Goal: Information Seeking & Learning: Learn about a topic

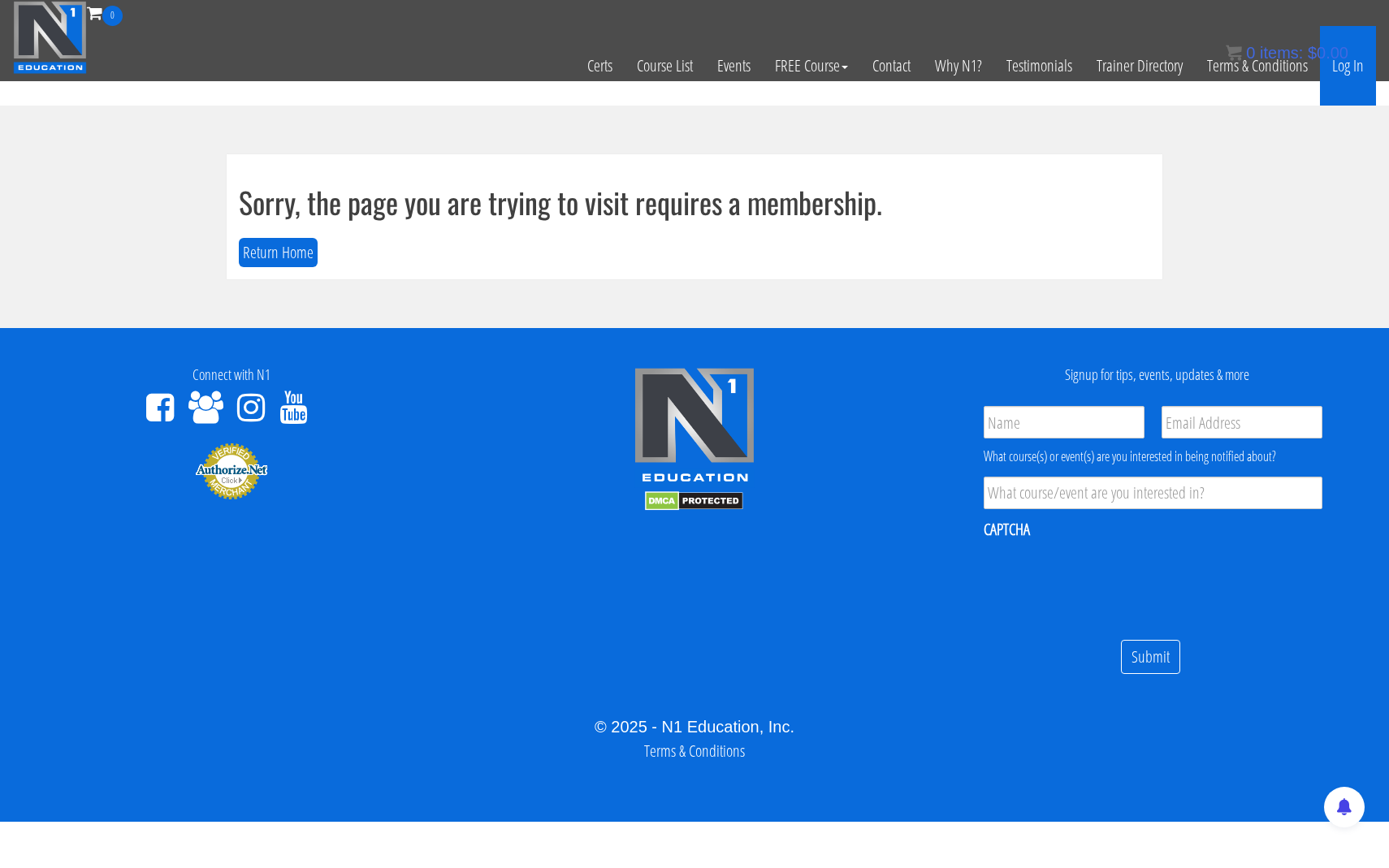
click at [1348, 68] on link "Log In" at bounding box center [1348, 66] width 56 height 80
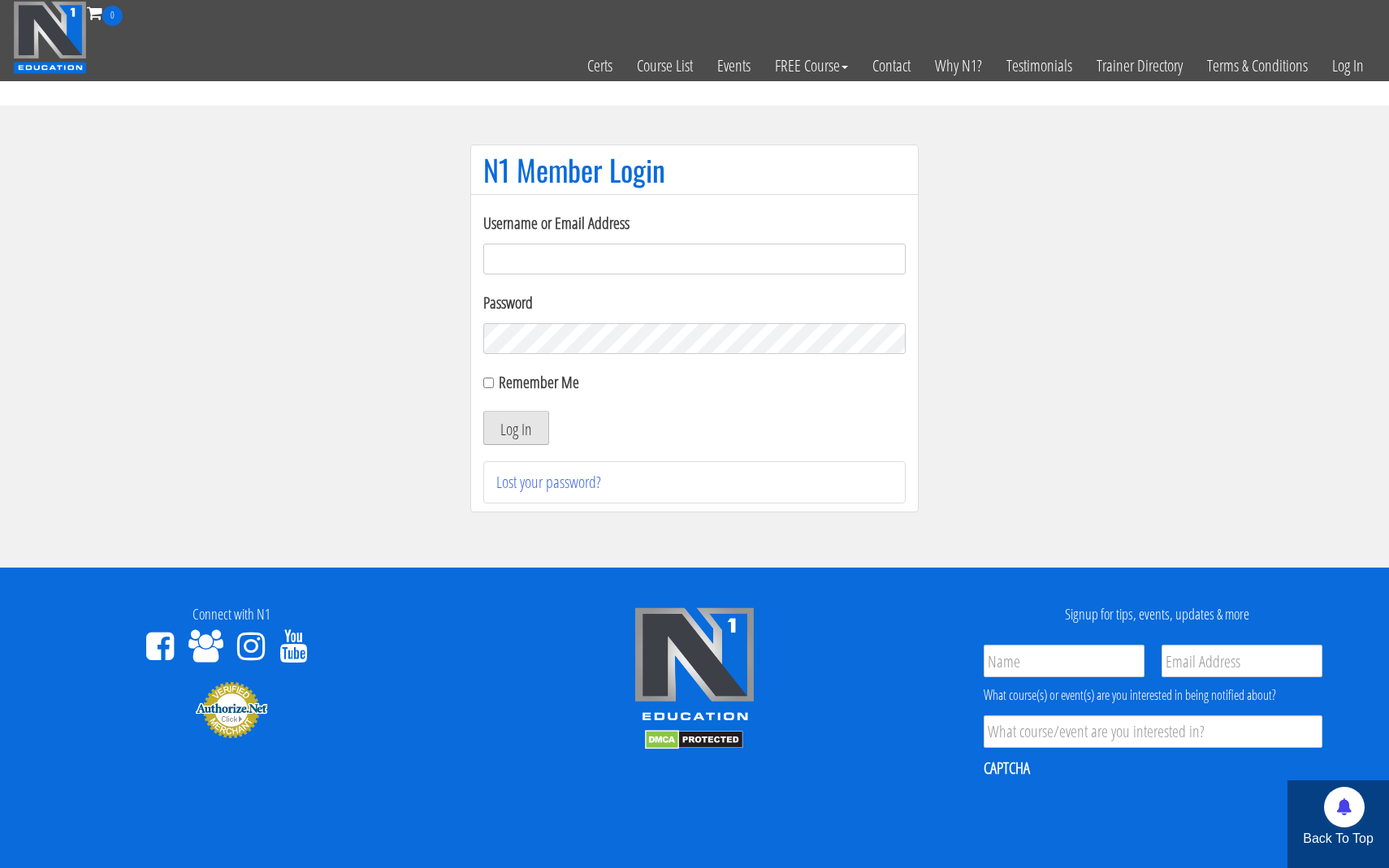
type input "jeremiah@bairfit.com"
click at [523, 428] on button "Log In" at bounding box center [516, 427] width 66 height 34
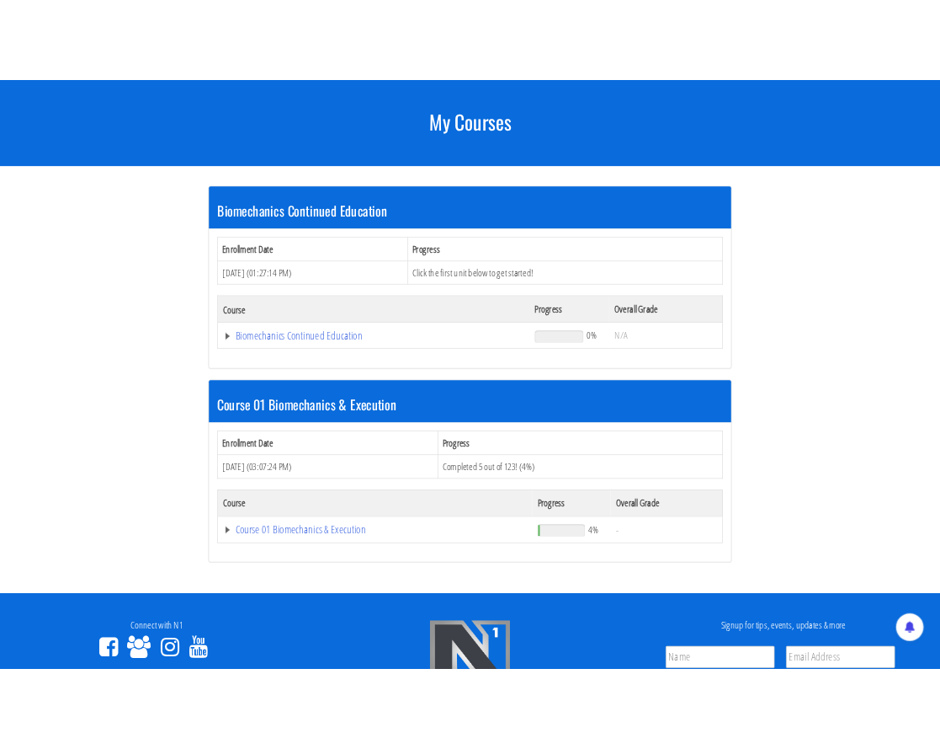
scroll to position [304, 0]
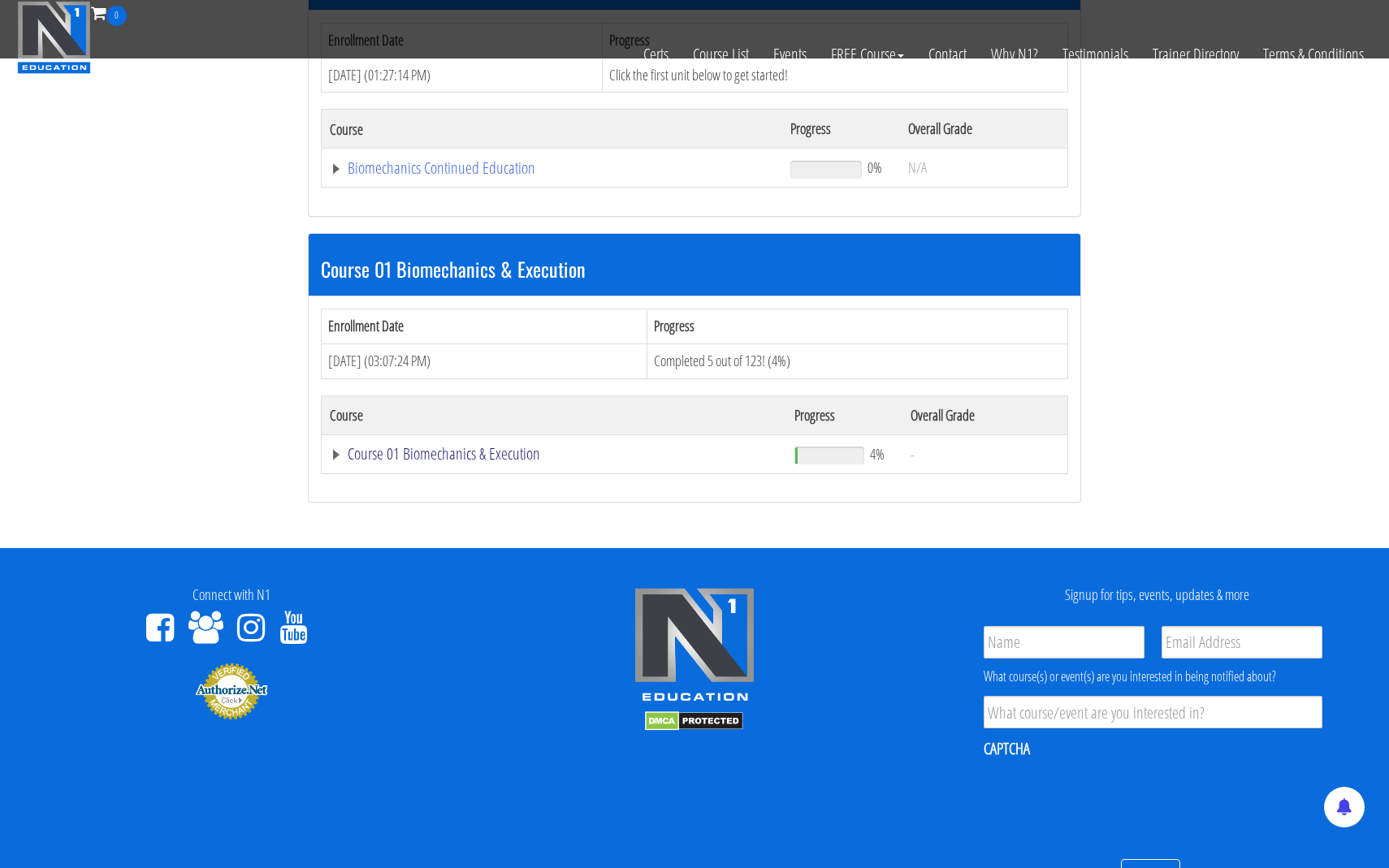
click at [446, 449] on link "Course 01 Biomechanics & Execution" at bounding box center [554, 453] width 449 height 16
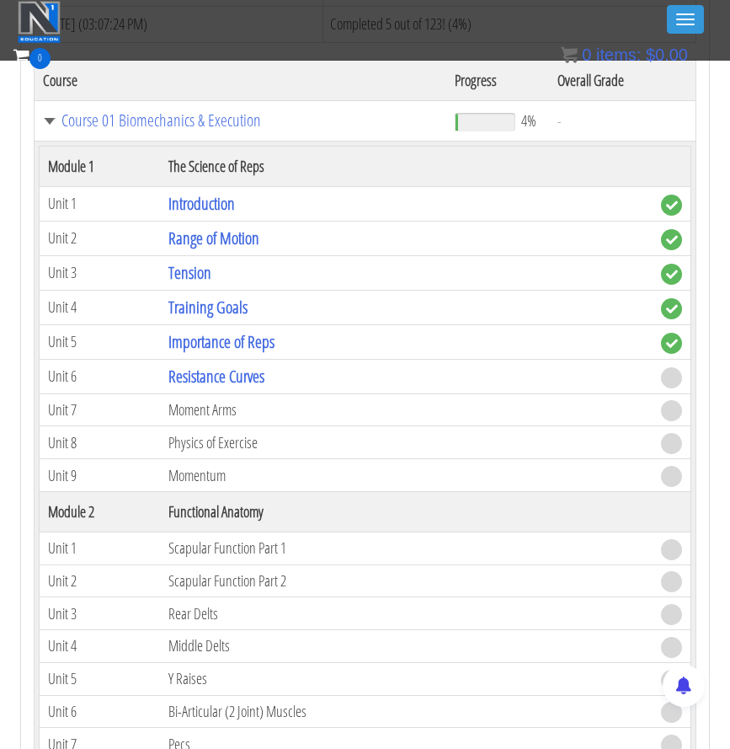
scroll to position [675, 0]
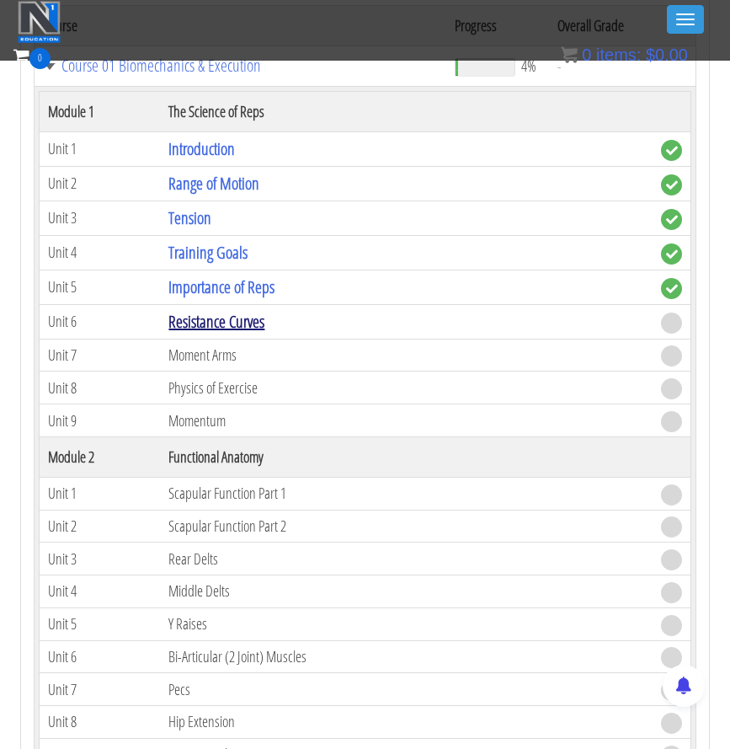
click at [226, 322] on link "Resistance Curves" at bounding box center [216, 321] width 96 height 23
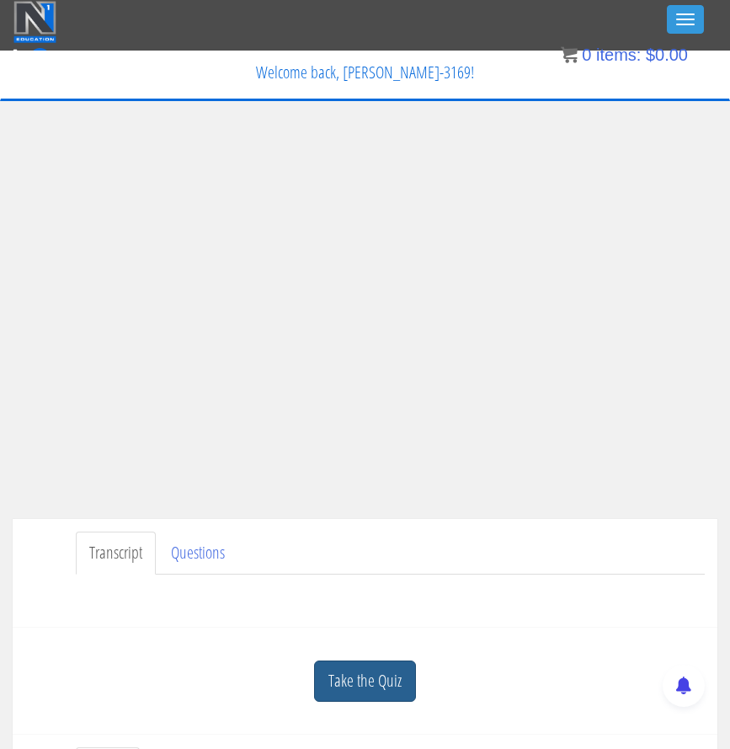
click at [353, 690] on link "Take the Quiz" at bounding box center [365, 680] width 102 height 41
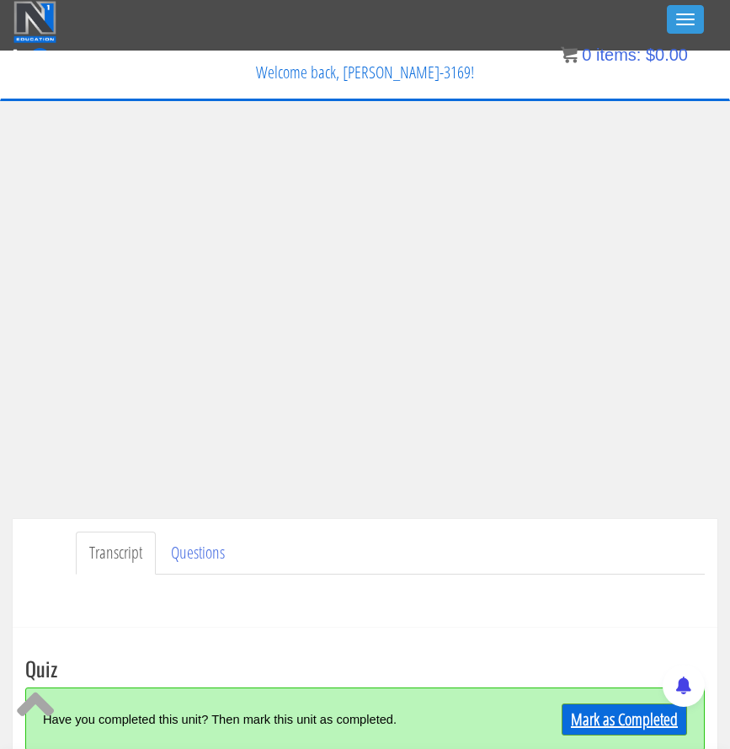
click at [624, 718] on link "Mark as Completed" at bounding box center [624, 719] width 125 height 32
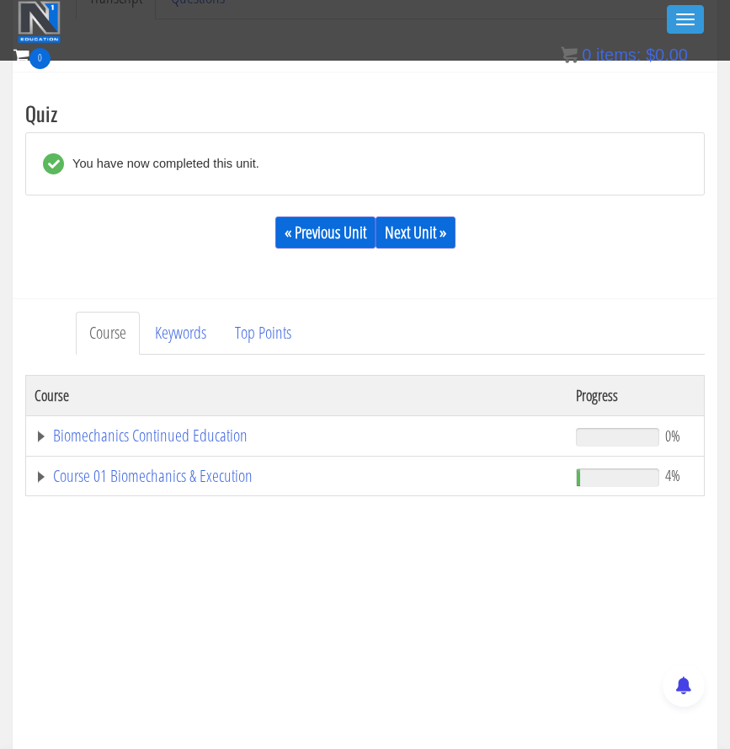
scroll to position [520, 0]
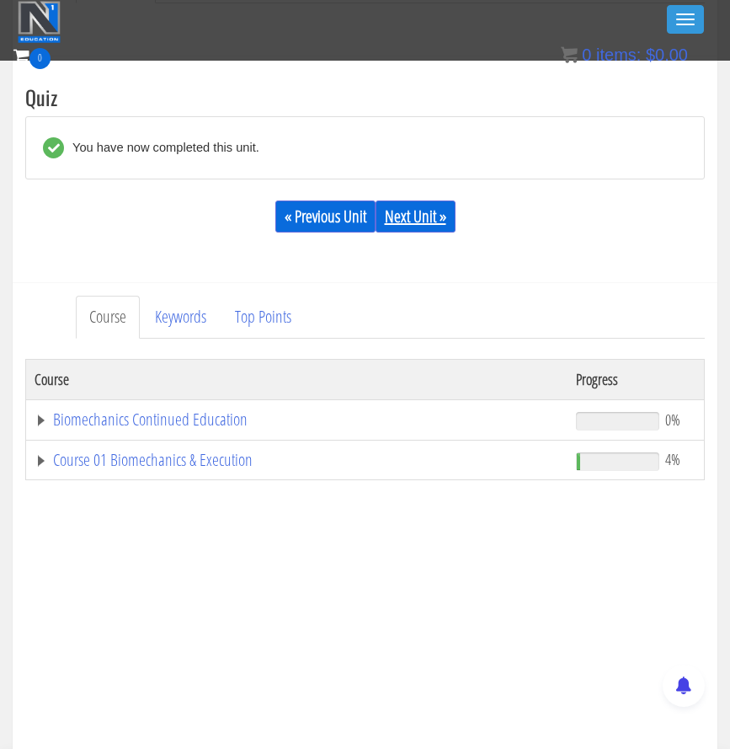
click at [416, 223] on link "Next Unit »" at bounding box center [416, 216] width 80 height 32
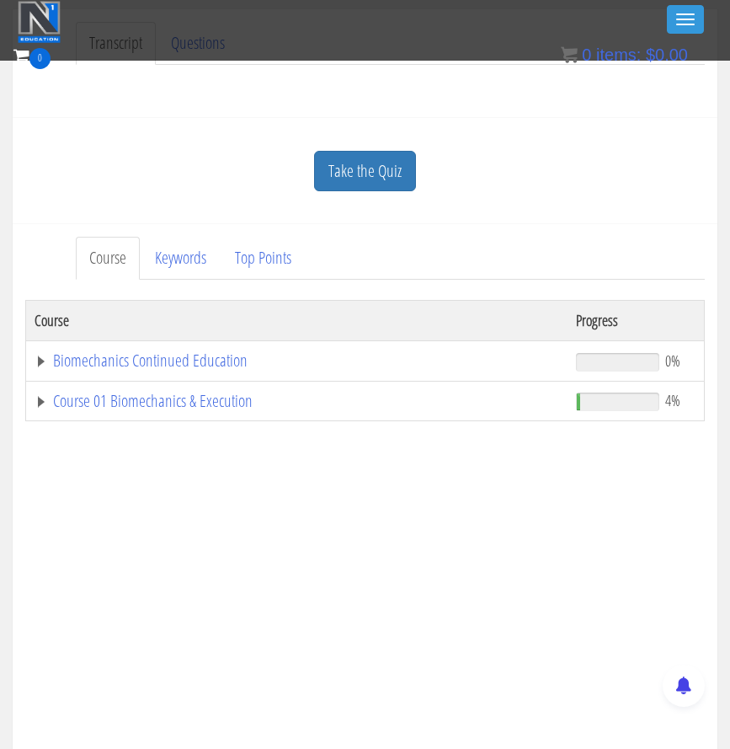
scroll to position [533, 0]
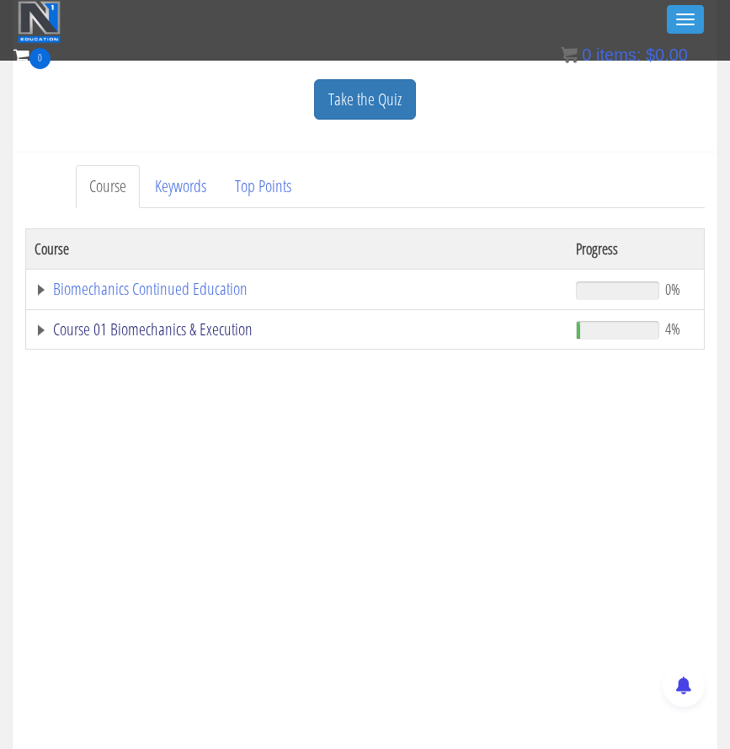
click at [158, 327] on link "Course 01 Biomechanics & Execution" at bounding box center [297, 329] width 525 height 17
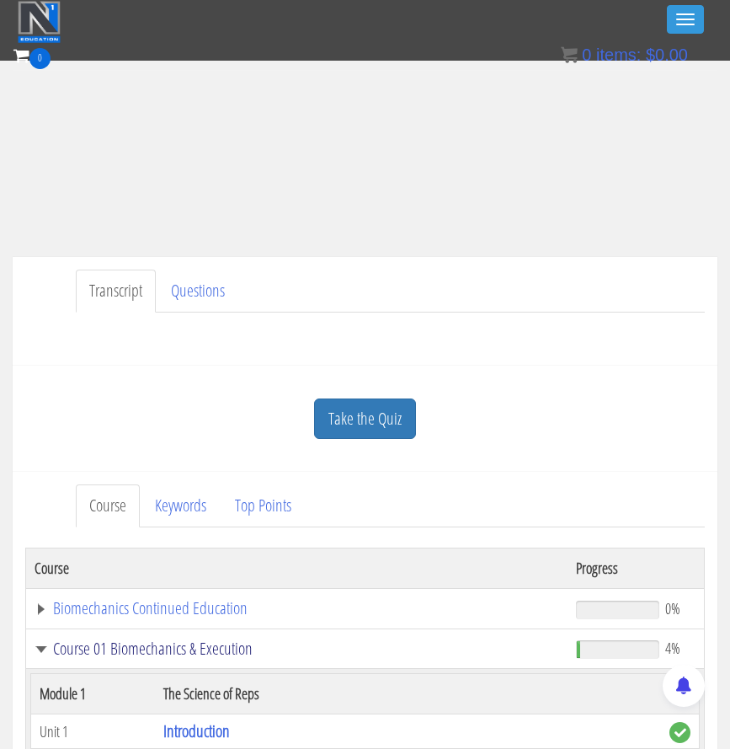
scroll to position [48, 0]
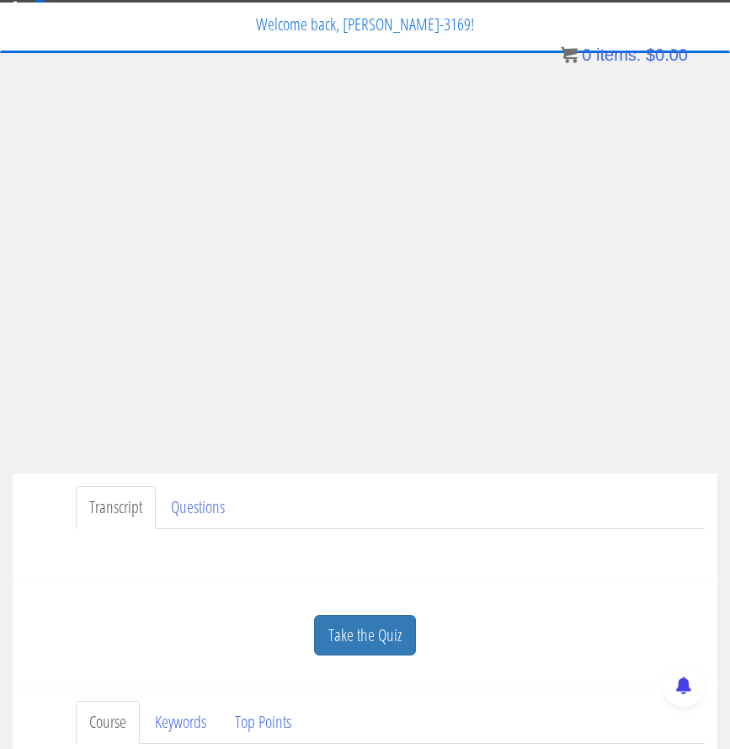
click at [549, 520] on ul "Transcript Questions" at bounding box center [390, 507] width 629 height 43
click at [344, 72] on div "My Courses Member Content My Account Affiliate Dashboard Exercise Library Resou…" at bounding box center [364, 68] width 703 height 47
click at [360, 631] on link "Take the Quiz" at bounding box center [365, 635] width 102 height 41
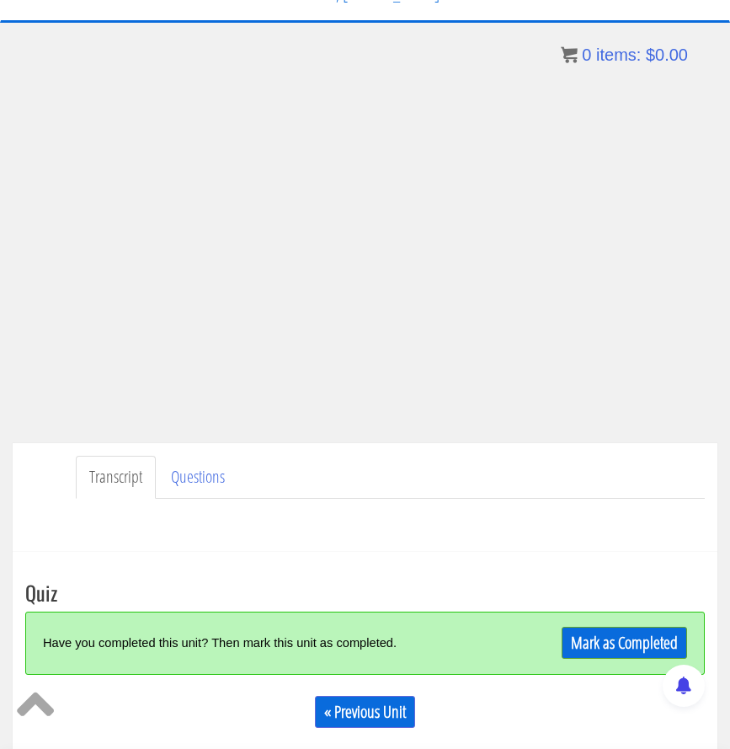
scroll to position [114, 0]
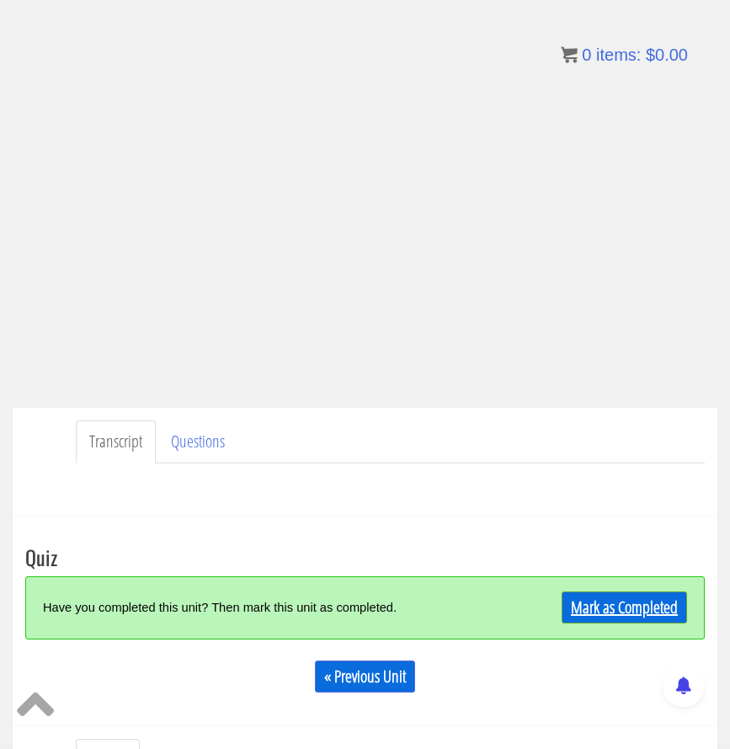
click at [628, 618] on link "Mark as Completed" at bounding box center [624, 607] width 125 height 32
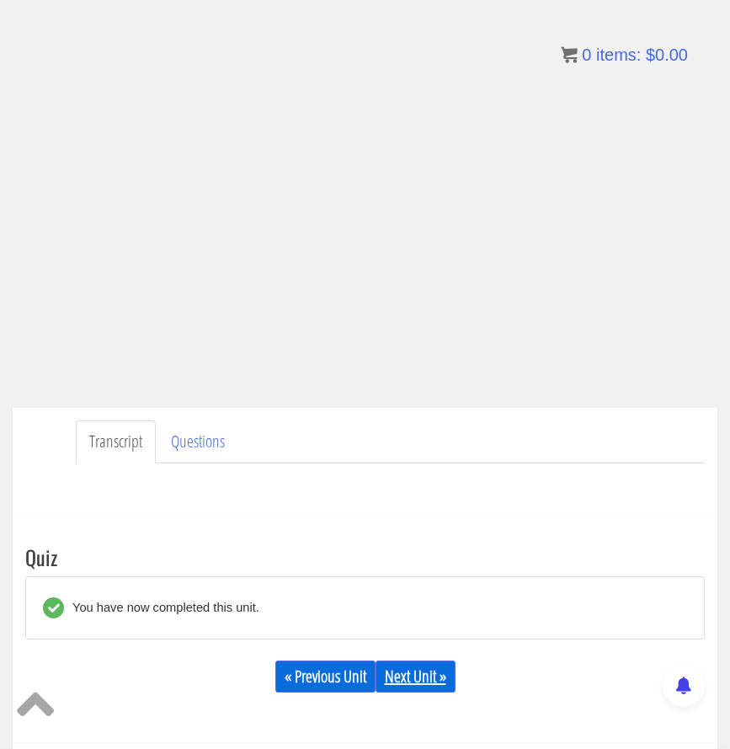
click at [418, 667] on link "Next Unit »" at bounding box center [416, 676] width 80 height 32
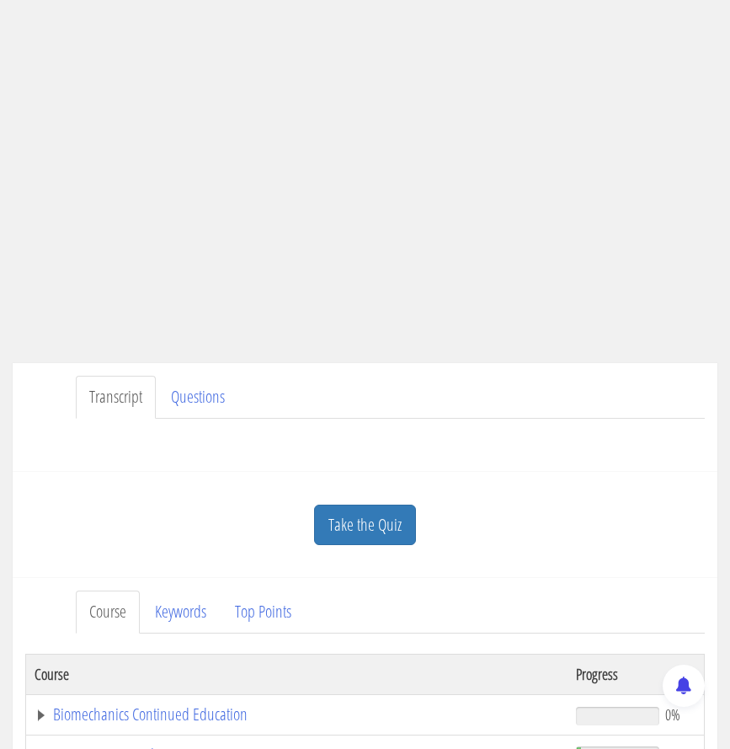
scroll to position [346, 0]
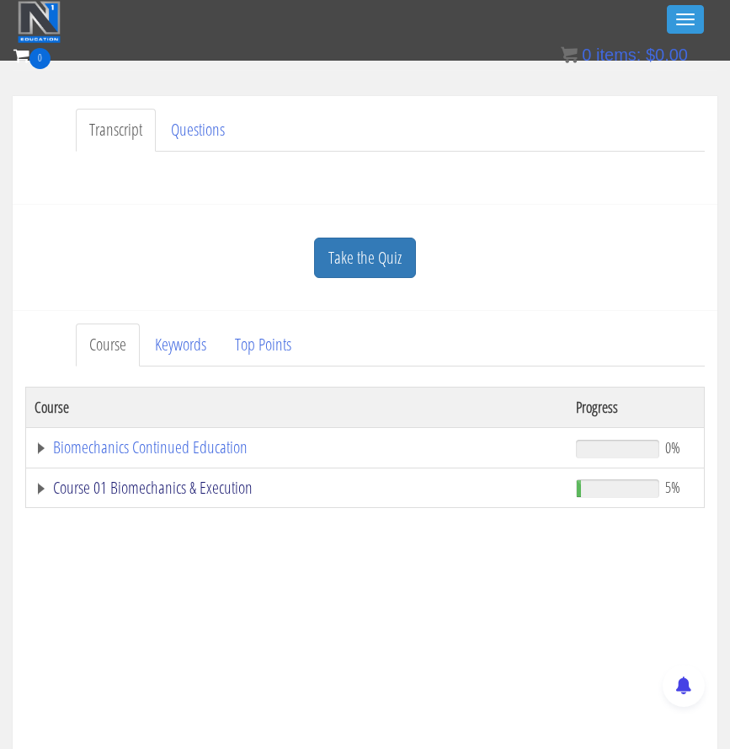
click at [189, 484] on link "Course 01 Biomechanics & Execution" at bounding box center [297, 487] width 525 height 17
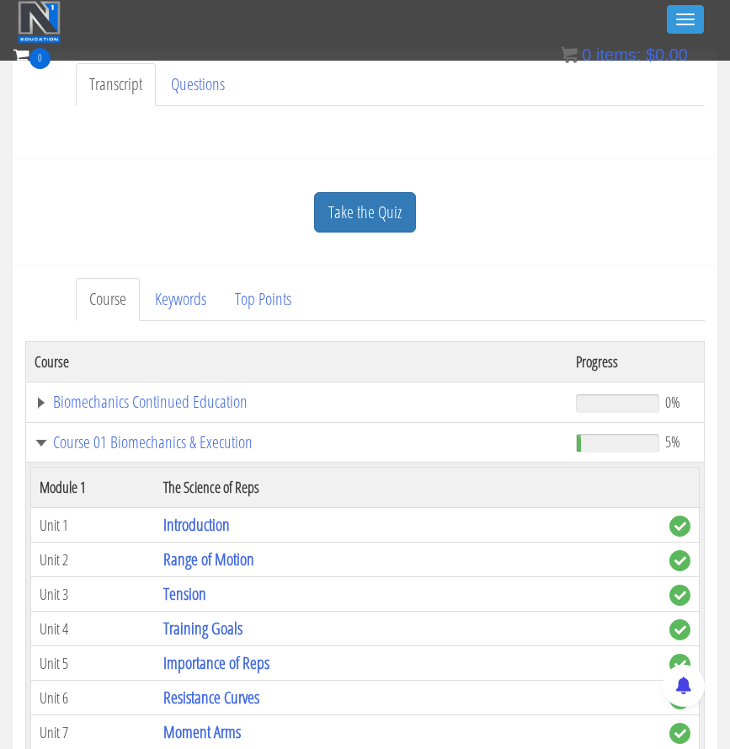
scroll to position [396, 0]
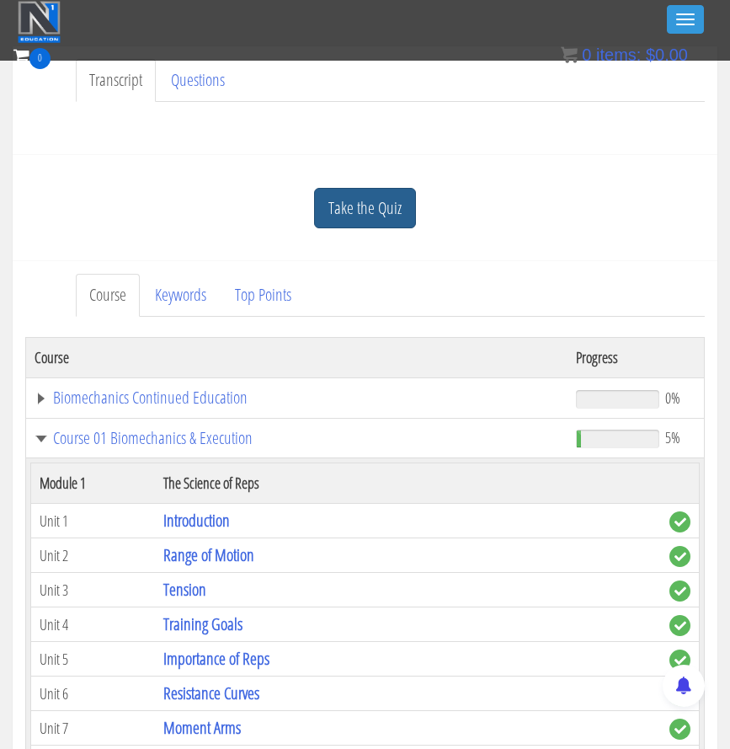
click at [380, 210] on link "Take the Quiz" at bounding box center [365, 208] width 102 height 41
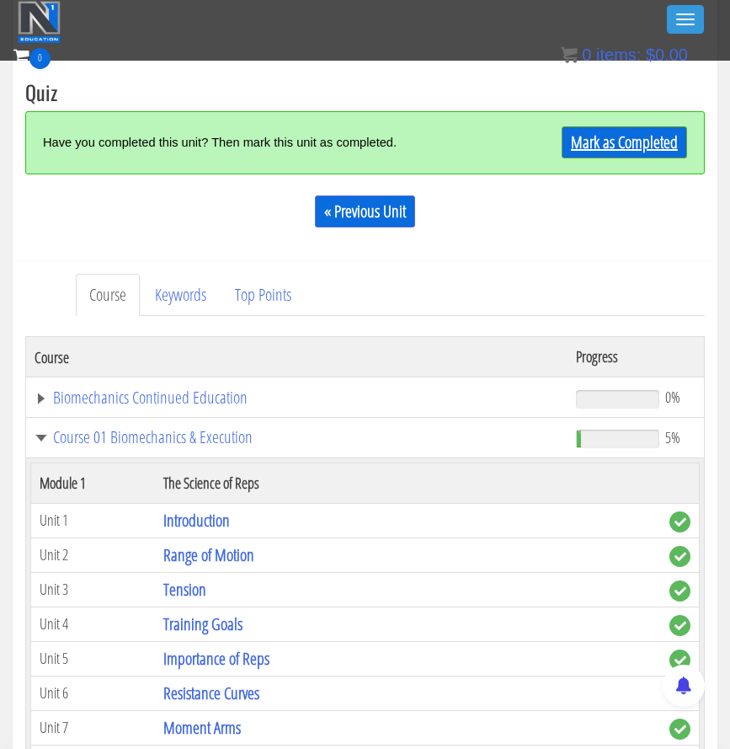
click at [634, 143] on link "Mark as Completed" at bounding box center [624, 142] width 125 height 32
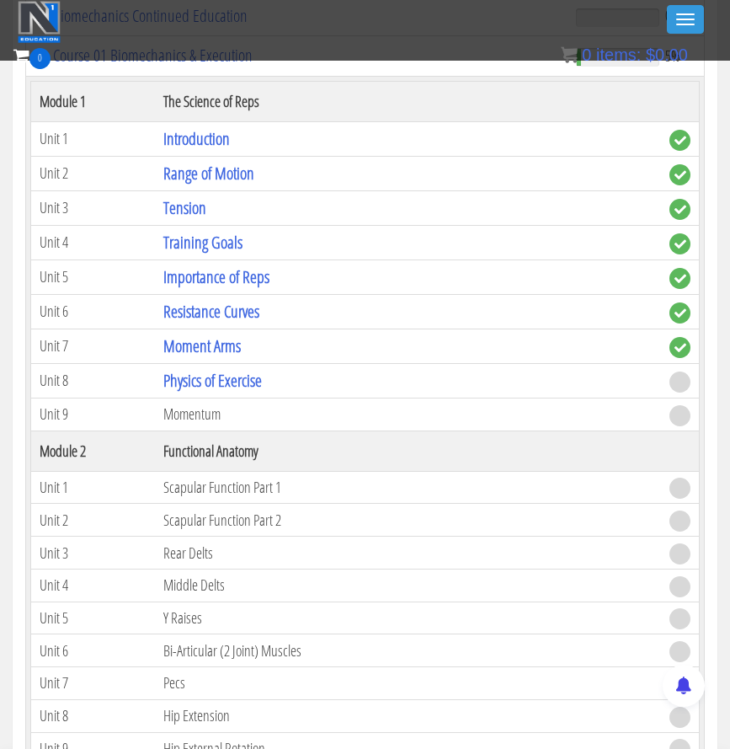
scroll to position [988, 0]
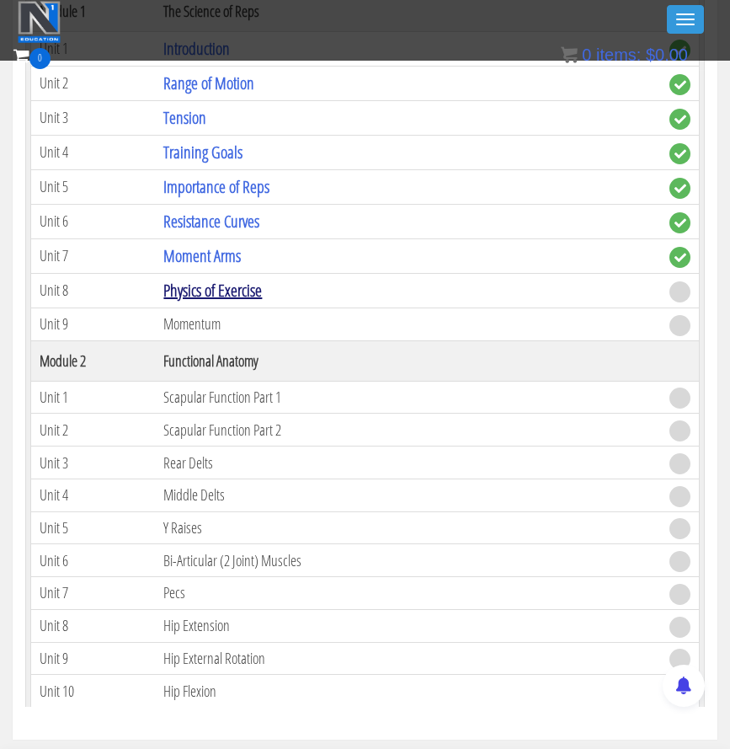
click at [233, 296] on link "Physics of Exercise" at bounding box center [212, 290] width 99 height 23
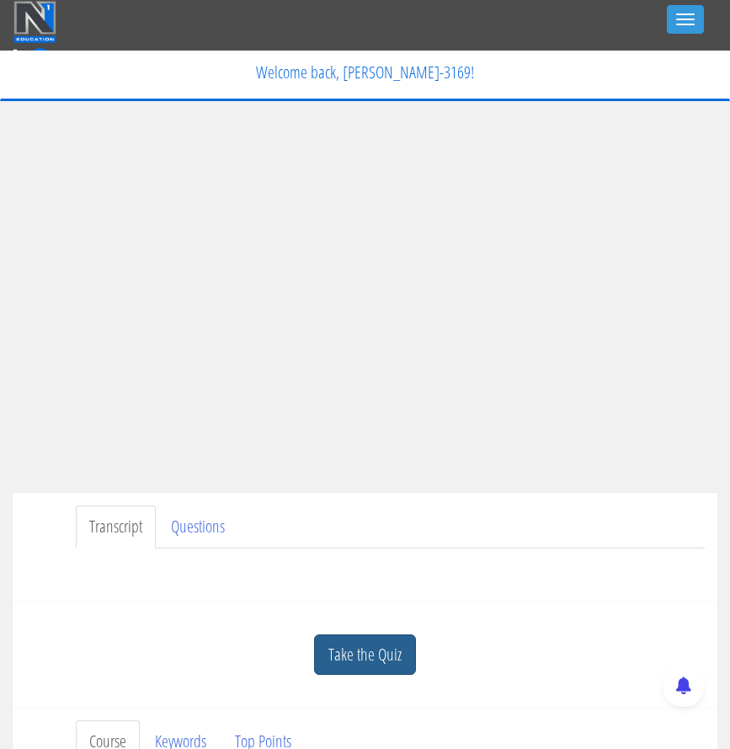
click at [370, 651] on link "Take the Quiz" at bounding box center [365, 654] width 102 height 41
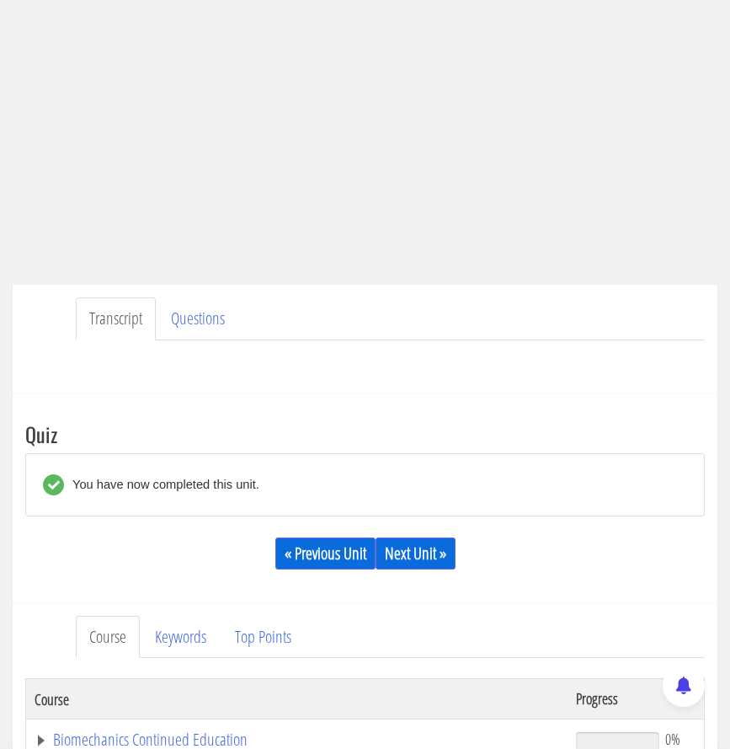
scroll to position [281, 0]
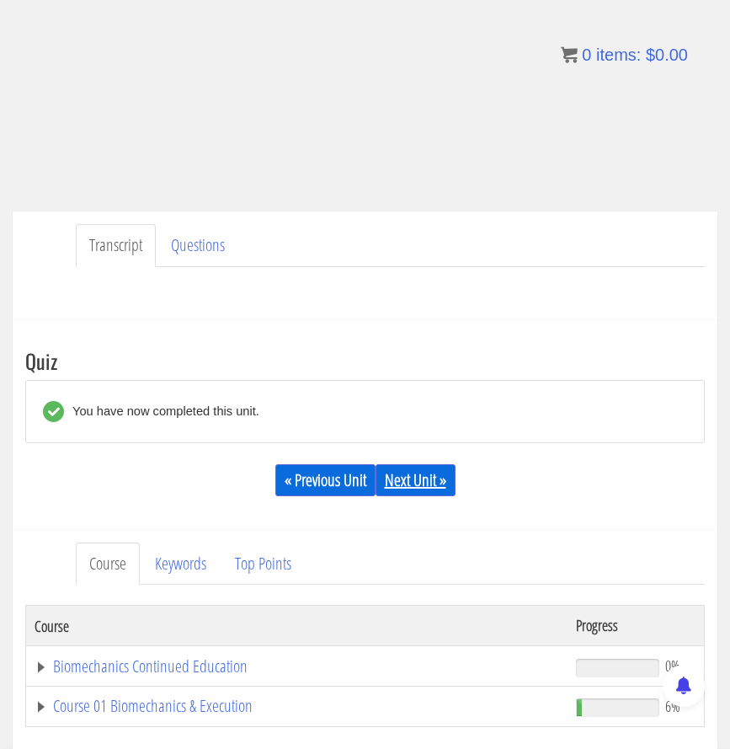
click at [424, 477] on link "Next Unit »" at bounding box center [416, 480] width 80 height 32
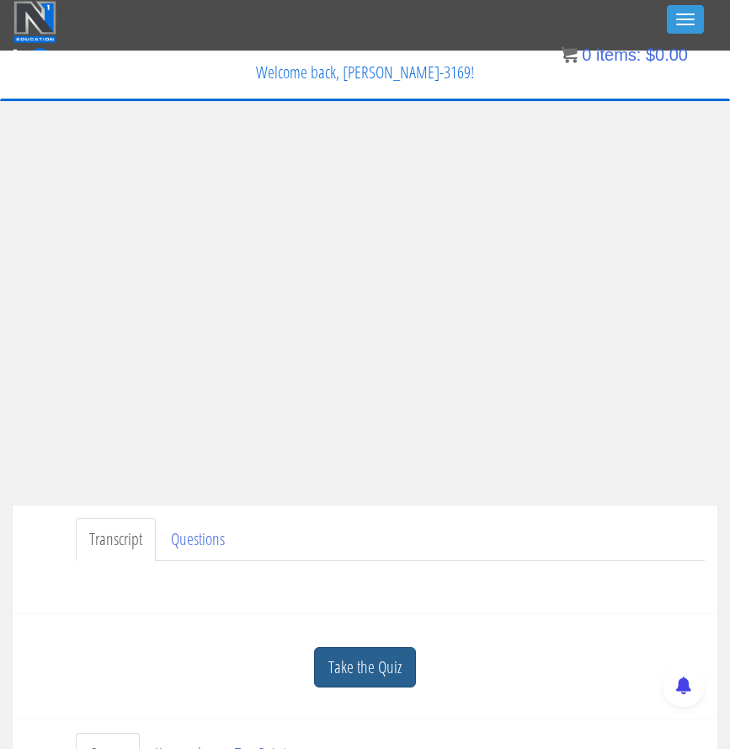
click at [359, 672] on link "Take the Quiz" at bounding box center [365, 667] width 102 height 41
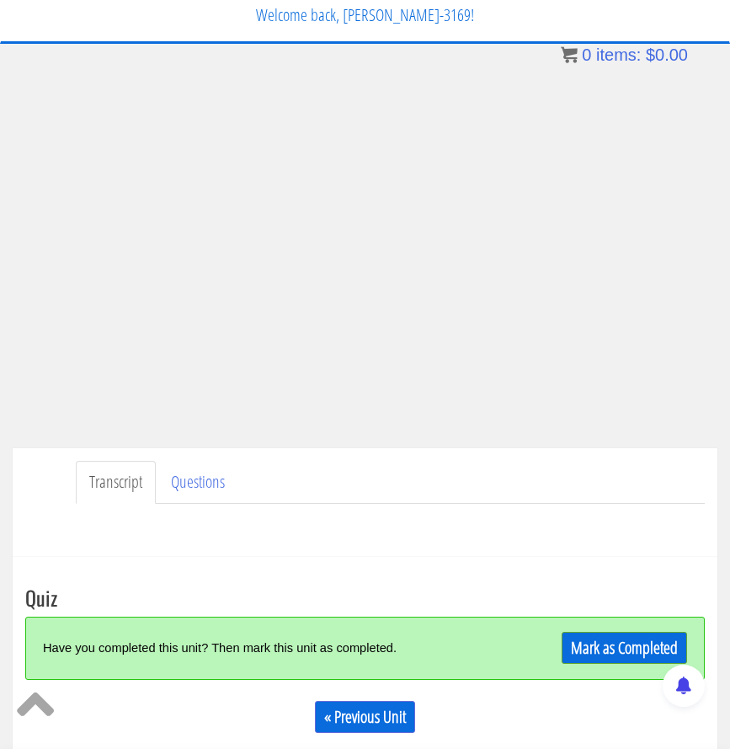
scroll to position [59, 0]
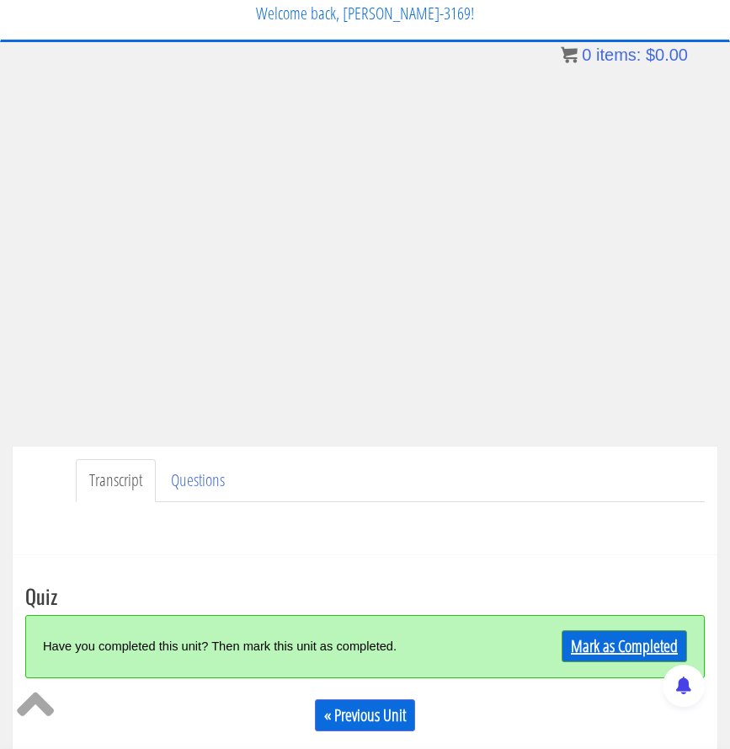
click at [603, 649] on link "Mark as Completed" at bounding box center [624, 646] width 125 height 32
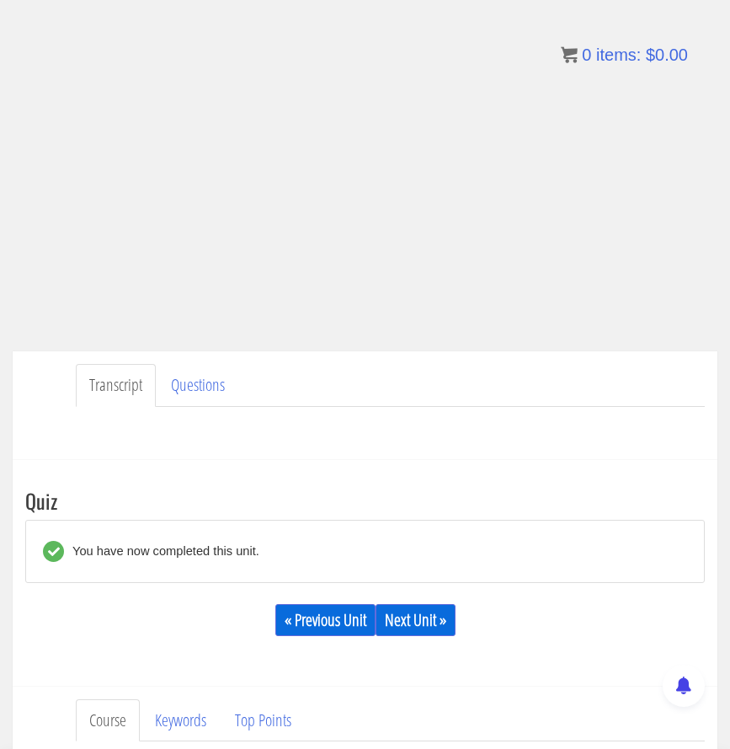
scroll to position [184, 0]
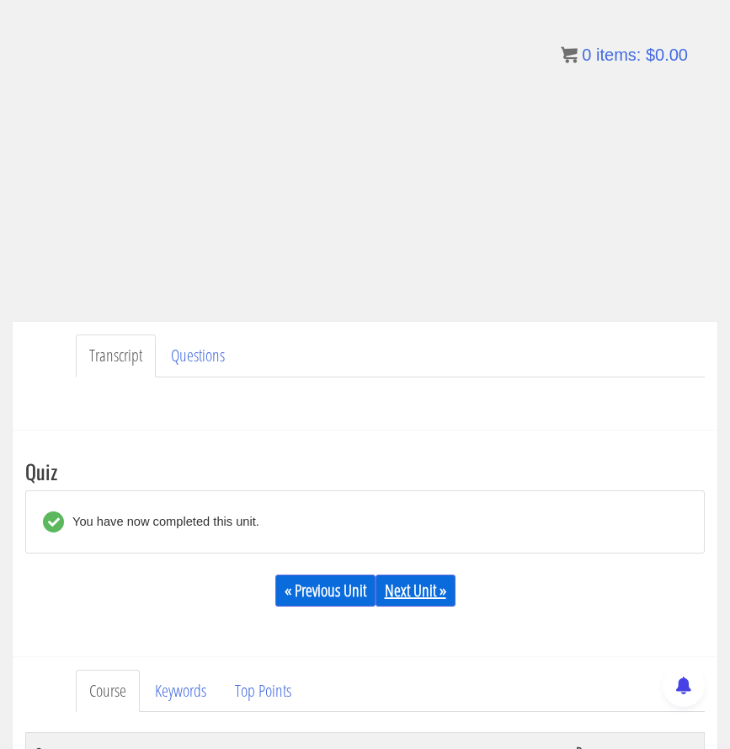
click at [413, 583] on link "Next Unit »" at bounding box center [416, 590] width 80 height 32
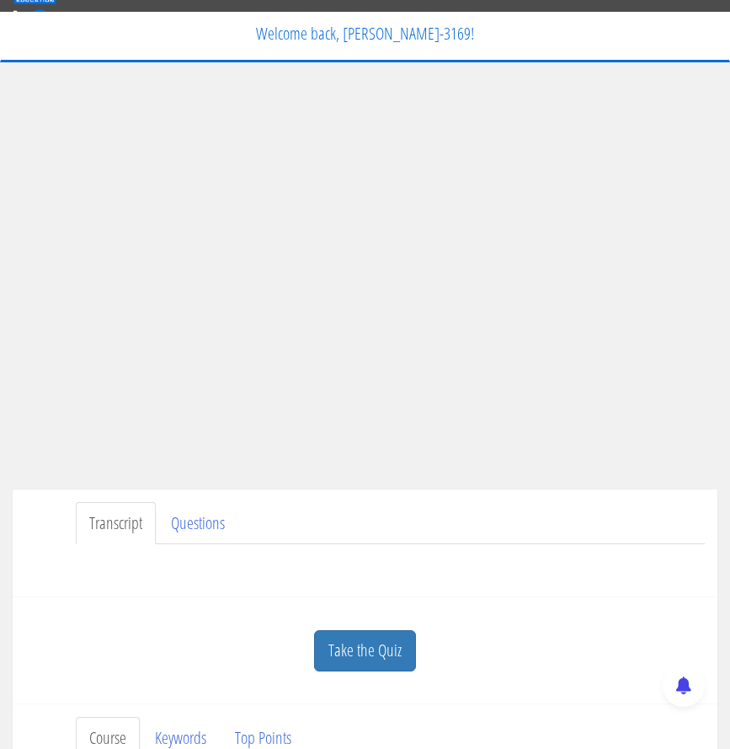
scroll to position [36, 0]
